Goal: Task Accomplishment & Management: Manage account settings

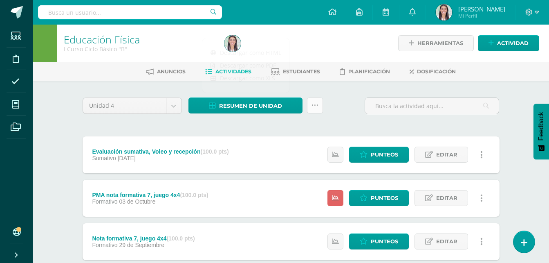
click at [312, 107] on icon at bounding box center [315, 105] width 7 height 7
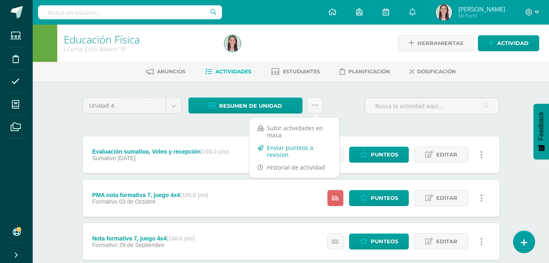
click at [278, 155] on link "Enviar punteos a revision" at bounding box center [294, 151] width 90 height 20
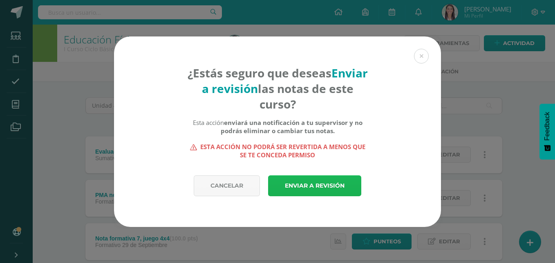
click at [299, 186] on link "Enviar a revisión" at bounding box center [314, 185] width 93 height 21
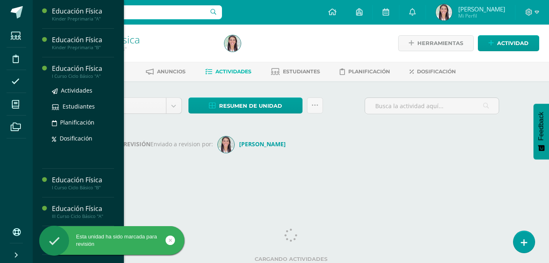
click at [93, 69] on div "Educación Física" at bounding box center [83, 68] width 62 height 9
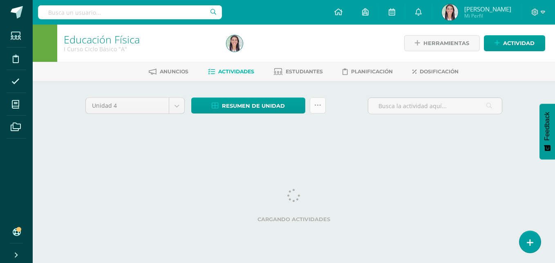
click at [315, 110] on link at bounding box center [318, 105] width 16 height 16
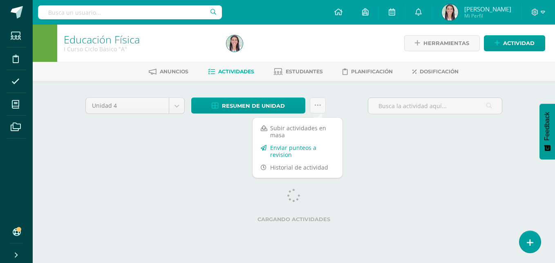
click at [287, 151] on link "Enviar punteos a revision" at bounding box center [298, 151] width 90 height 20
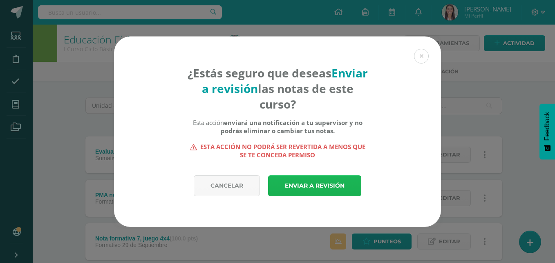
click at [319, 179] on link "Enviar a revisión" at bounding box center [314, 185] width 93 height 21
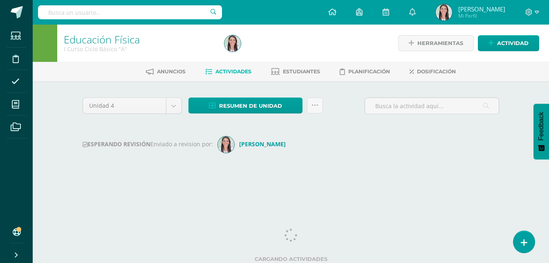
drag, startPoint x: 0, startPoint y: 0, endPoint x: 41, endPoint y: 22, distance: 46.8
click at [41, 22] on body "Esta unidad ha sido marcada para revisión Estudiantes Disciplina Asistencia Mis…" at bounding box center [274, 96] width 549 height 192
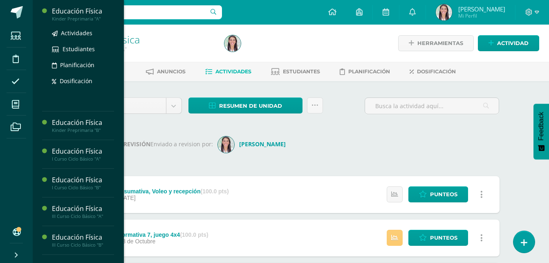
click at [71, 15] on div "Educación Física" at bounding box center [83, 11] width 62 height 9
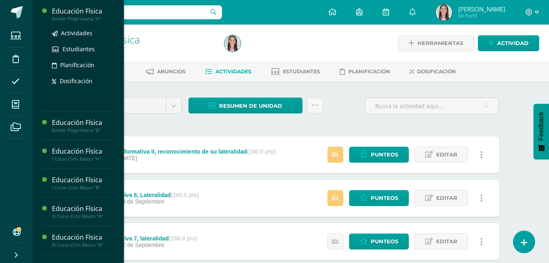
click at [91, 11] on div "Educación Física" at bounding box center [83, 11] width 62 height 9
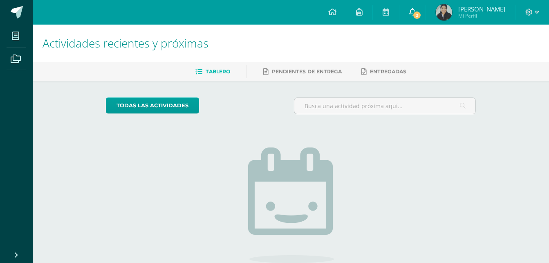
click at [416, 10] on icon at bounding box center [412, 11] width 7 height 7
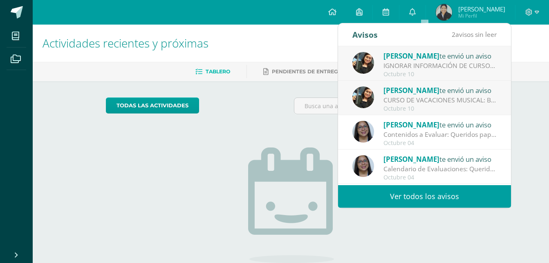
click at [421, 95] on div "[PERSON_NAME] te envió un aviso" at bounding box center [441, 90] width 114 height 11
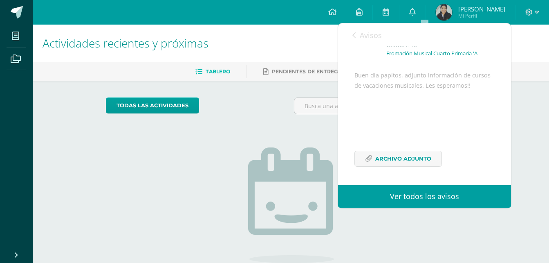
scroll to position [70, 0]
click at [418, 158] on span "Archivo Adjunto" at bounding box center [403, 158] width 56 height 15
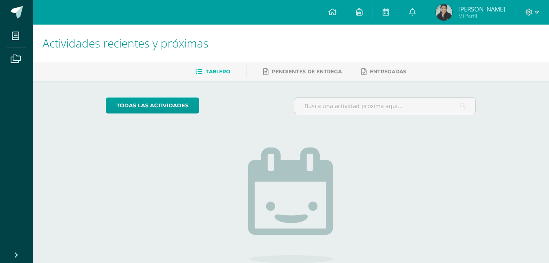
click at [231, 135] on div "No tienes actividades Échale un vistazo a los demás períodos o sal y disfruta d…" at bounding box center [291, 214] width 164 height 187
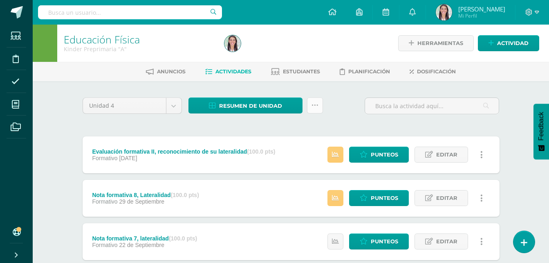
click at [314, 103] on icon at bounding box center [315, 105] width 7 height 7
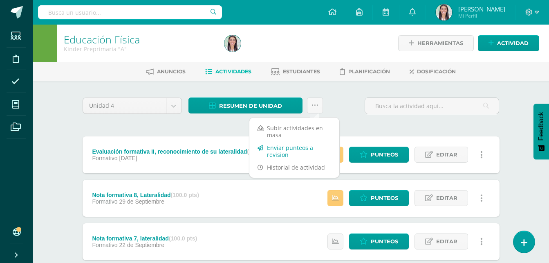
click at [279, 153] on link "Enviar punteos a revision" at bounding box center [294, 151] width 90 height 20
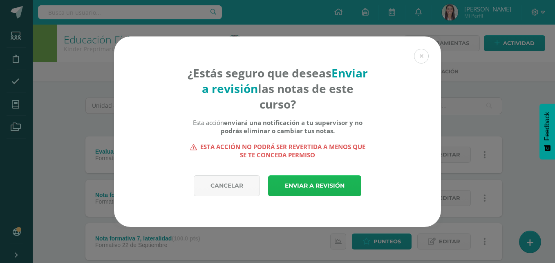
click at [297, 185] on link "Enviar a revisión" at bounding box center [314, 185] width 93 height 21
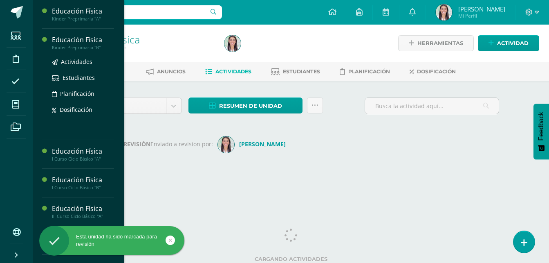
click at [76, 38] on div "Educación Física" at bounding box center [83, 39] width 62 height 9
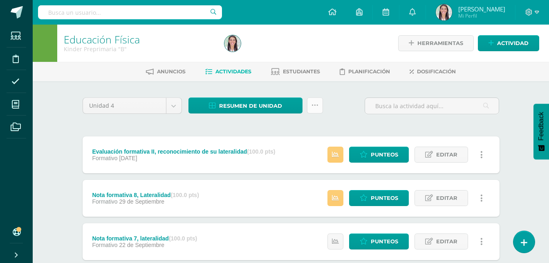
click at [314, 110] on link at bounding box center [315, 105] width 16 height 16
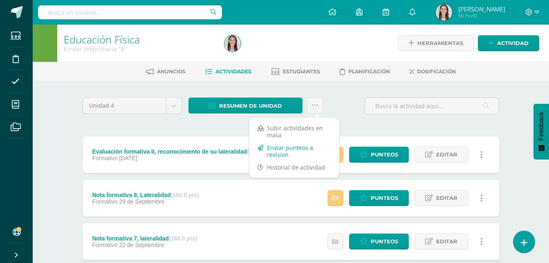
click at [287, 150] on link "Enviar punteos a revision" at bounding box center [294, 151] width 90 height 20
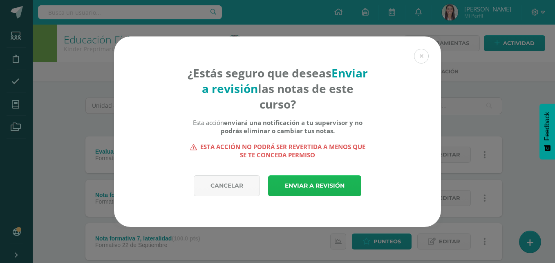
click at [307, 184] on link "Enviar a revisión" at bounding box center [314, 185] width 93 height 21
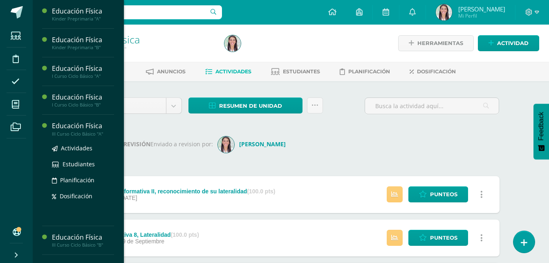
click at [95, 128] on div "Educación Física" at bounding box center [83, 125] width 62 height 9
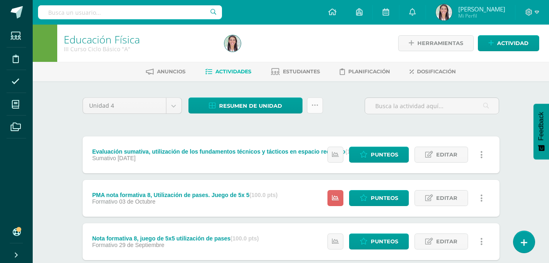
click at [317, 107] on icon at bounding box center [315, 105] width 7 height 7
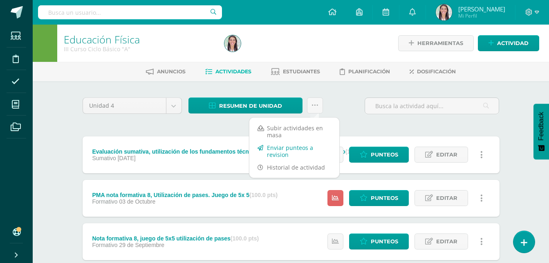
click at [276, 152] on link "Enviar punteos a revision" at bounding box center [294, 151] width 90 height 20
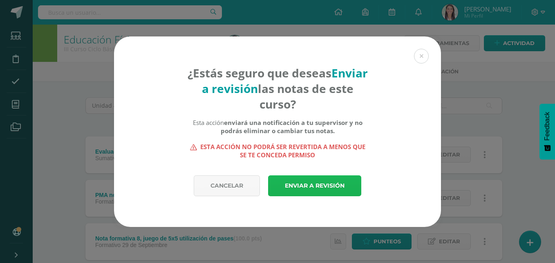
click at [309, 183] on link "Enviar a revisión" at bounding box center [314, 185] width 93 height 21
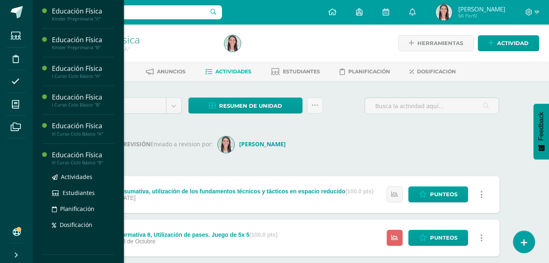
click at [87, 155] on div "Educación Física" at bounding box center [83, 154] width 62 height 9
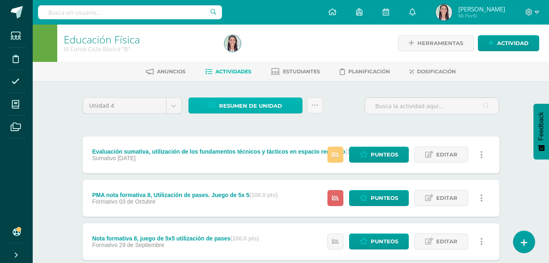
click at [246, 103] on span "Resumen de unidad" at bounding box center [250, 105] width 63 height 15
click at [312, 102] on icon at bounding box center [315, 105] width 7 height 7
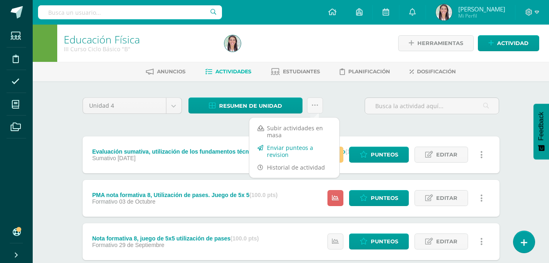
click at [288, 153] on link "Enviar punteos a revision" at bounding box center [294, 151] width 90 height 20
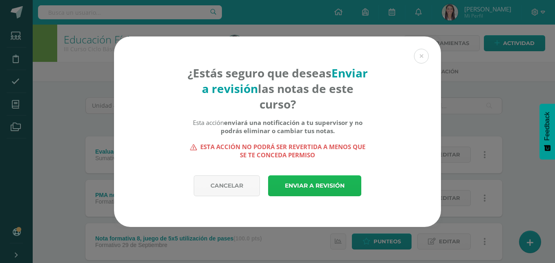
click at [291, 187] on link "Enviar a revisión" at bounding box center [314, 185] width 93 height 21
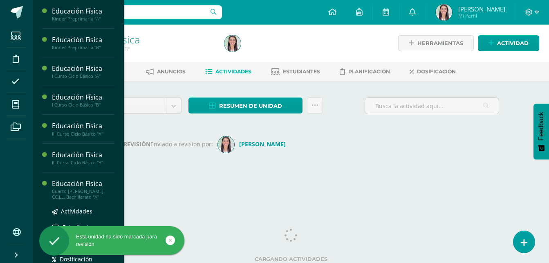
click at [72, 193] on div "Cuarto [PERSON_NAME]. CC.LL. Bachillerato "A"" at bounding box center [83, 193] width 62 height 11
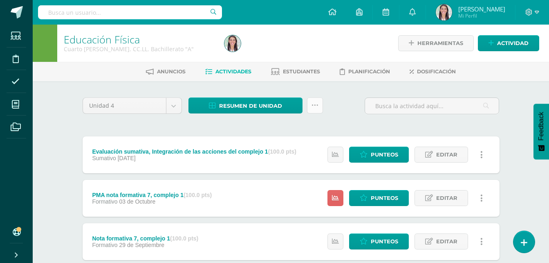
click at [319, 110] on link at bounding box center [315, 105] width 16 height 16
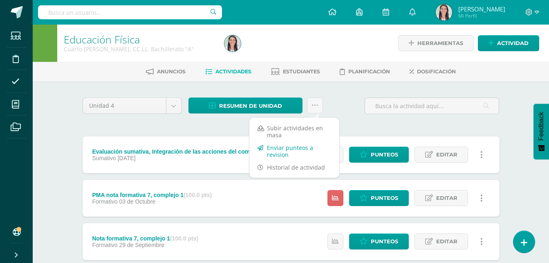
click at [284, 153] on link "Enviar punteos a revision" at bounding box center [294, 151] width 90 height 20
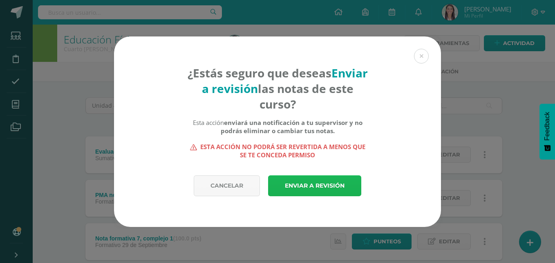
click at [319, 191] on link "Enviar a revisión" at bounding box center [314, 185] width 93 height 21
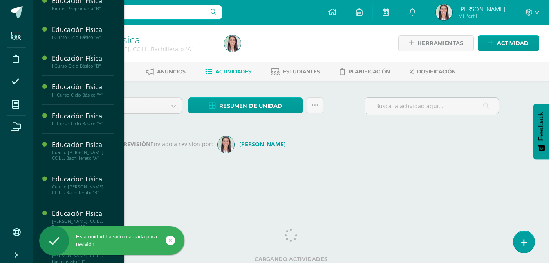
scroll to position [47, 0]
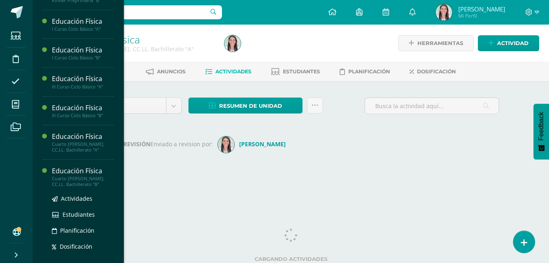
click at [82, 175] on div "Cuarto [PERSON_NAME]. CC.LL. Bachillerato "B"" at bounding box center [83, 180] width 62 height 11
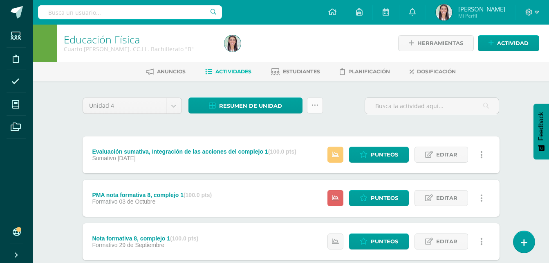
click at [314, 107] on icon at bounding box center [315, 105] width 7 height 7
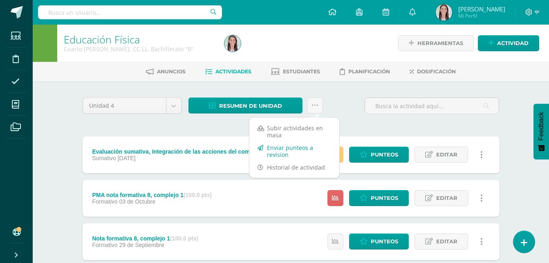
click at [276, 150] on link "Enviar punteos a revision" at bounding box center [294, 151] width 90 height 20
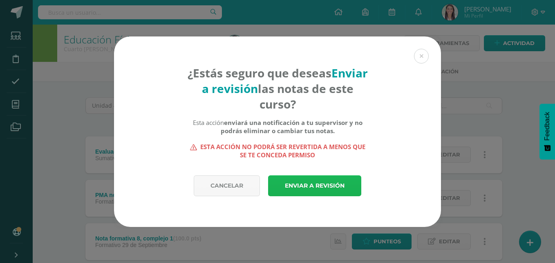
click at [305, 186] on link "Enviar a revisión" at bounding box center [314, 185] width 93 height 21
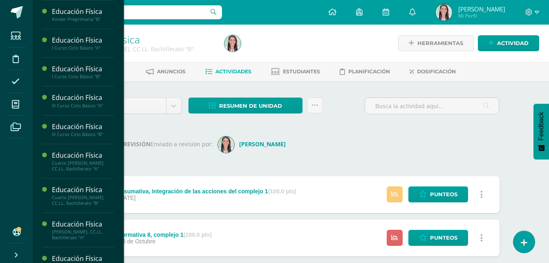
scroll to position [47, 0]
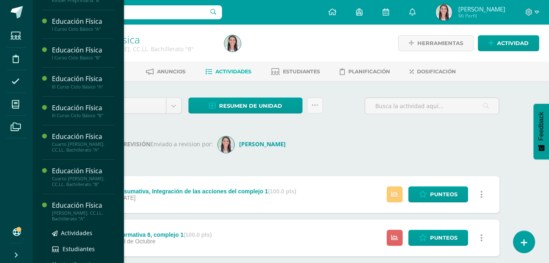
click at [76, 210] on div "[PERSON_NAME]. CC.LL. Bachillerato "A"" at bounding box center [83, 215] width 62 height 11
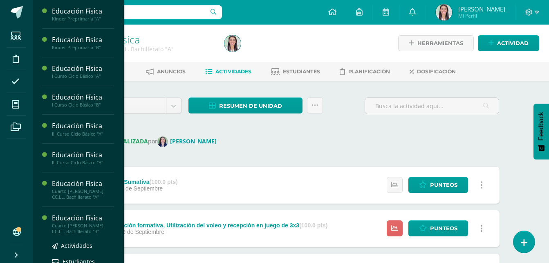
click at [76, 222] on div "Educación Física" at bounding box center [83, 217] width 62 height 9
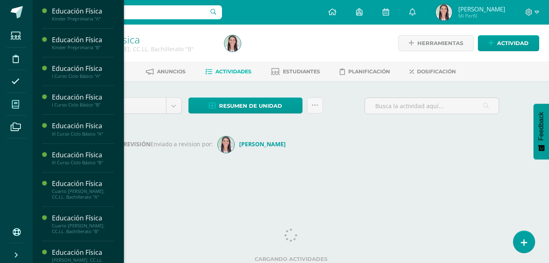
click at [12, 102] on icon at bounding box center [15, 104] width 7 height 8
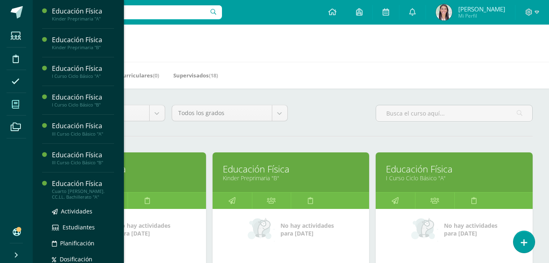
click at [79, 185] on div "Educación Física" at bounding box center [83, 183] width 62 height 9
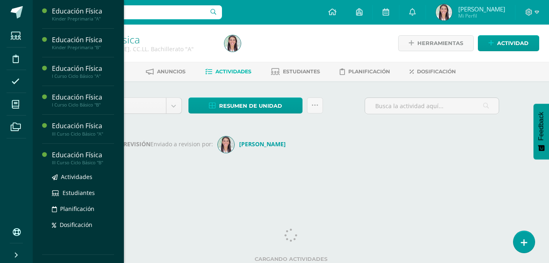
click at [84, 156] on div "Educación Física" at bounding box center [83, 154] width 62 height 9
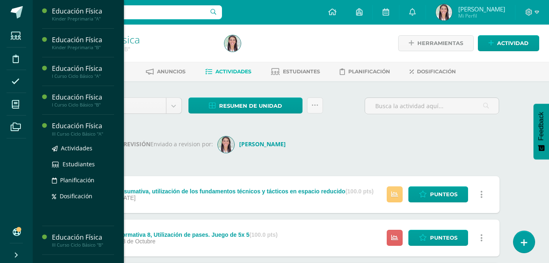
click at [95, 133] on div "III Curso Ciclo Básico "A"" at bounding box center [83, 134] width 62 height 6
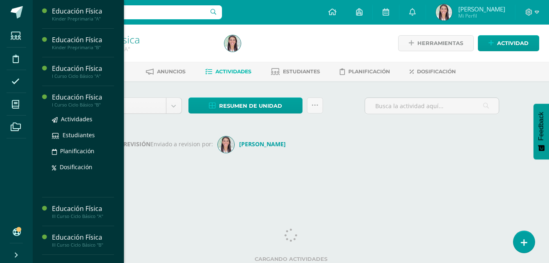
click at [76, 104] on div "I Curso Ciclo Básico "B"" at bounding box center [83, 105] width 62 height 6
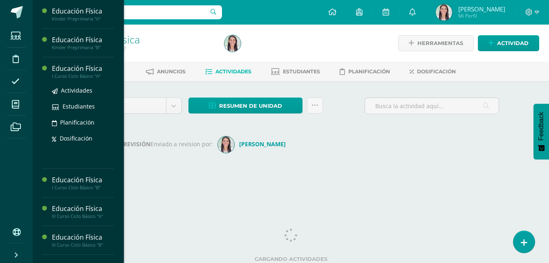
click at [80, 66] on div "Educación Física" at bounding box center [83, 68] width 62 height 9
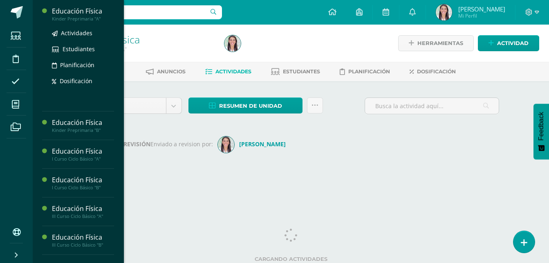
click at [72, 15] on div "Educación Física" at bounding box center [83, 11] width 62 height 9
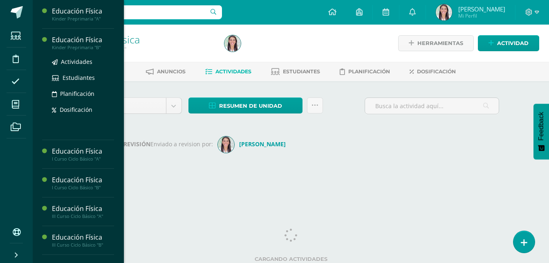
click at [75, 49] on div "Kinder Preprimaria "B"" at bounding box center [83, 48] width 62 height 6
